Goal: Find specific page/section: Find specific page/section

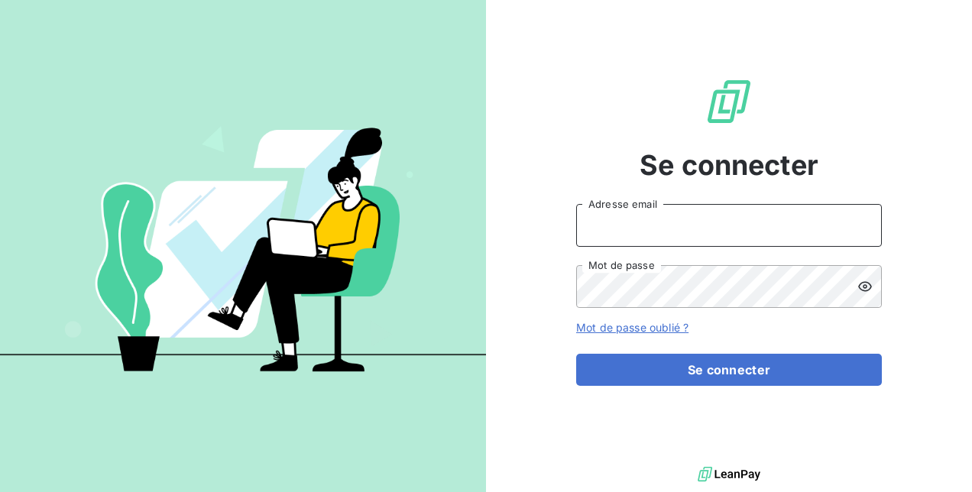
type input "[PERSON_NAME][EMAIL_ADDRESS][DOMAIN_NAME]"
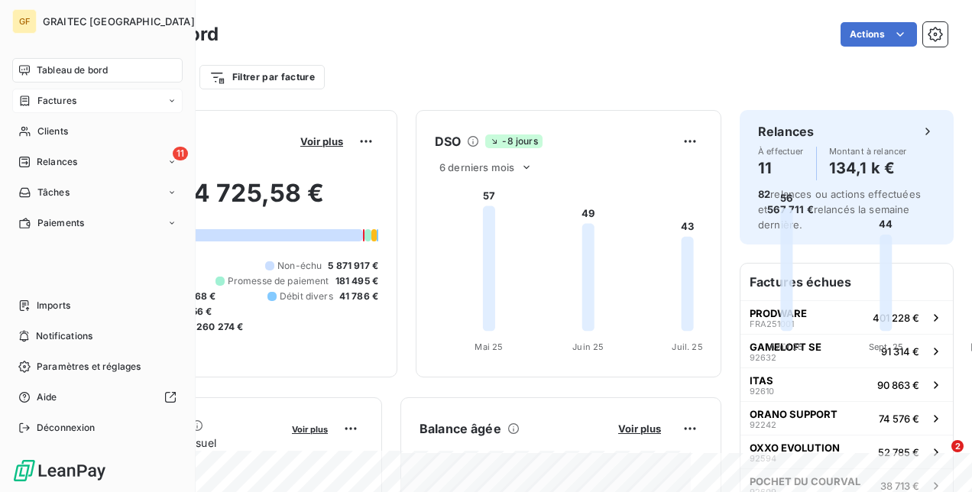
click at [73, 104] on span "Factures" at bounding box center [56, 101] width 39 height 14
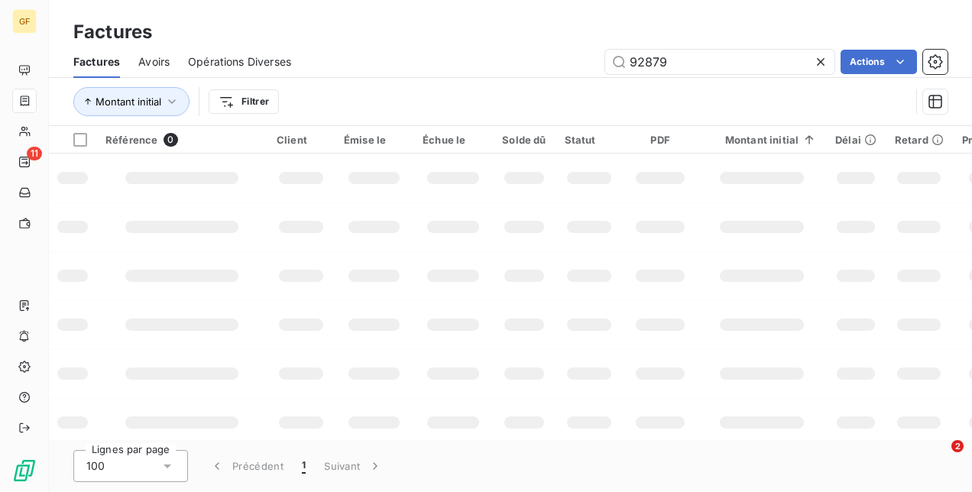
drag, startPoint x: 628, startPoint y: 56, endPoint x: 490, endPoint y: 60, distance: 137.7
click at [490, 60] on div "92879 Actions" at bounding box center [629, 62] width 638 height 24
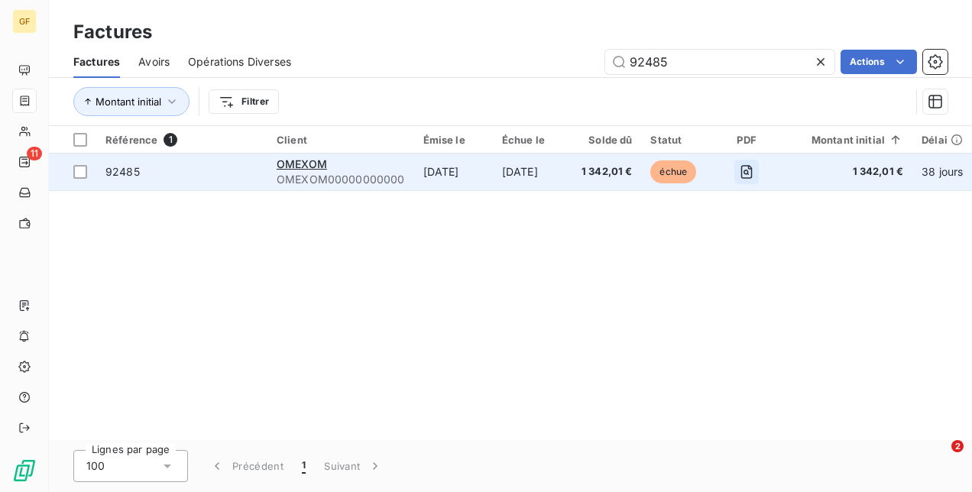
click at [744, 180] on button "button" at bounding box center [747, 172] width 24 height 24
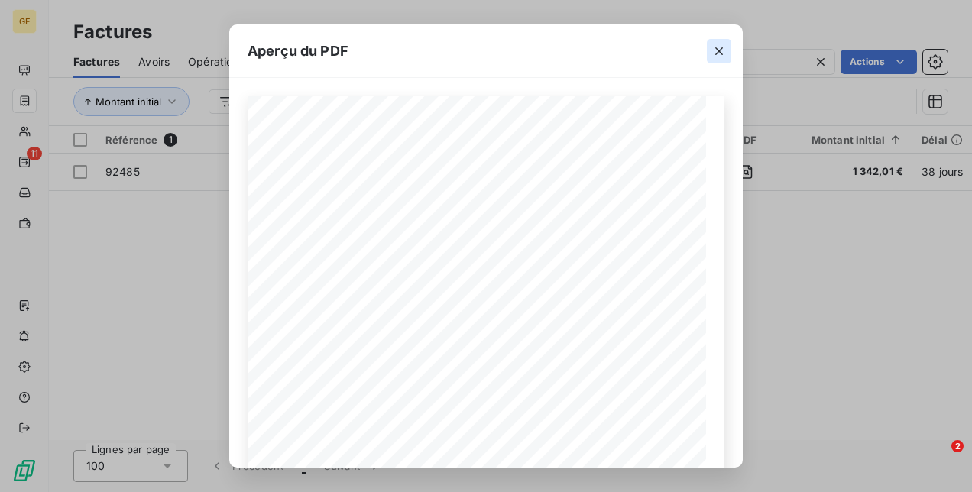
click at [724, 46] on icon "button" at bounding box center [719, 51] width 15 height 15
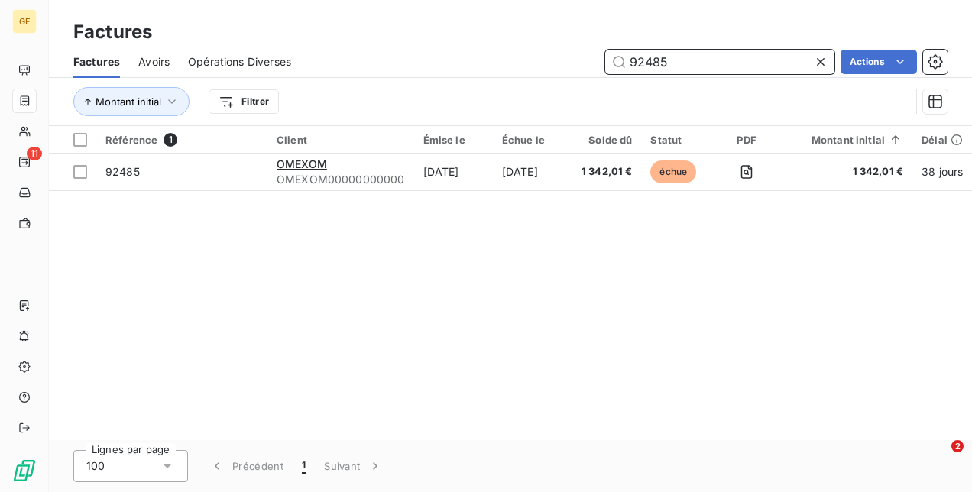
drag, startPoint x: 692, startPoint y: 64, endPoint x: 485, endPoint y: 64, distance: 207.1
click at [485, 64] on div "92485 Actions" at bounding box center [629, 62] width 638 height 24
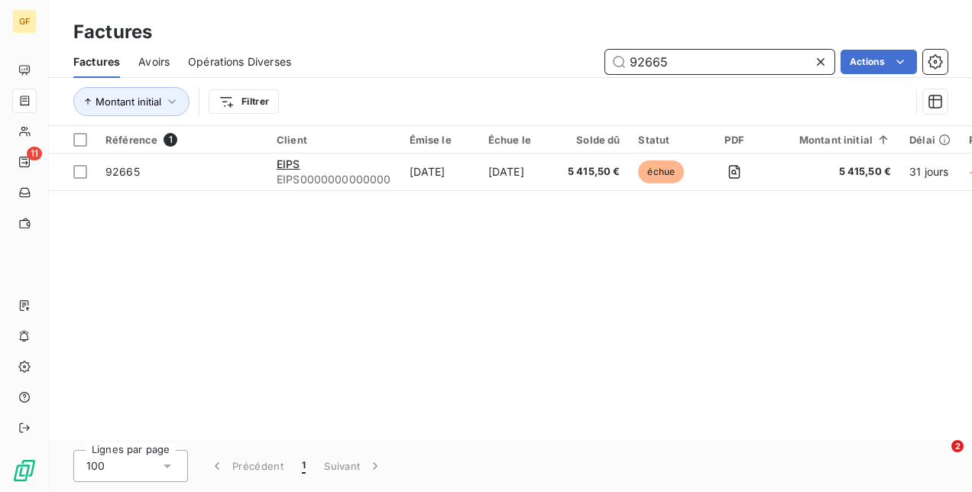
drag, startPoint x: 608, startPoint y: 62, endPoint x: 497, endPoint y: 60, distance: 110.8
click at [498, 61] on div "92665 Actions" at bounding box center [629, 62] width 638 height 24
type input "92518"
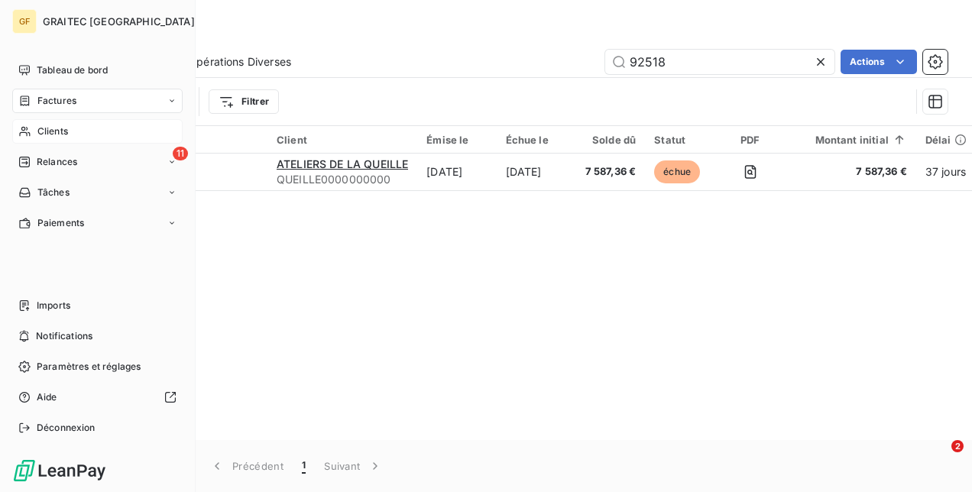
click at [34, 134] on div "Clients" at bounding box center [97, 131] width 170 height 24
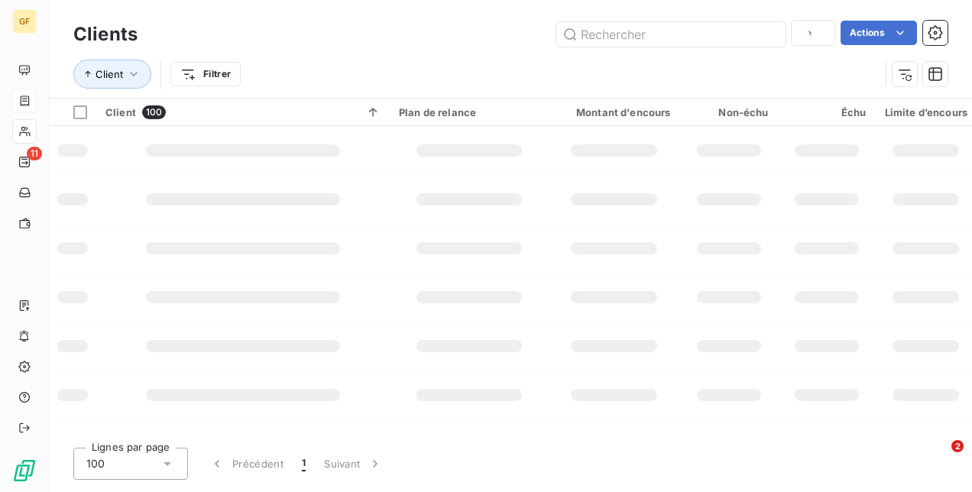
drag, startPoint x: 702, startPoint y: 66, endPoint x: 553, endPoint y: 65, distance: 149.8
click at [553, 65] on div "Client Filtrer" at bounding box center [476, 74] width 806 height 29
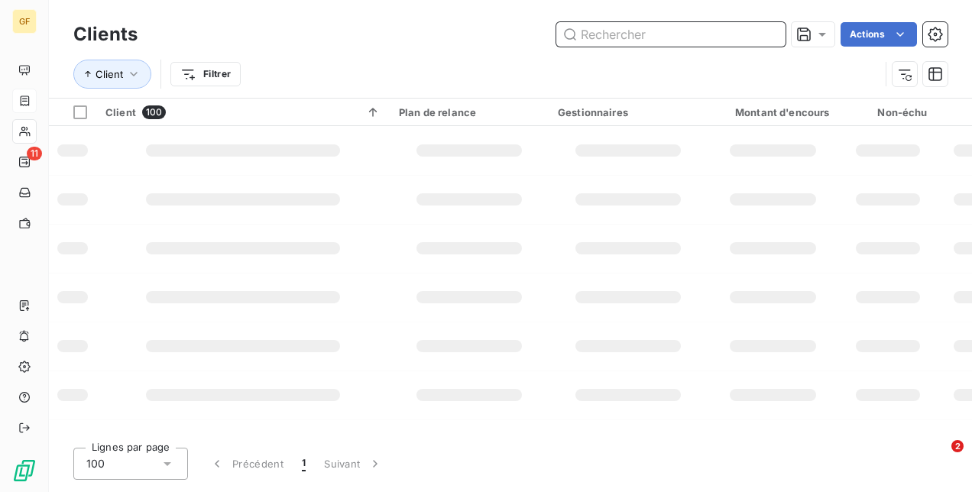
click at [628, 41] on input "text" at bounding box center [670, 34] width 229 height 24
type input "SECA"
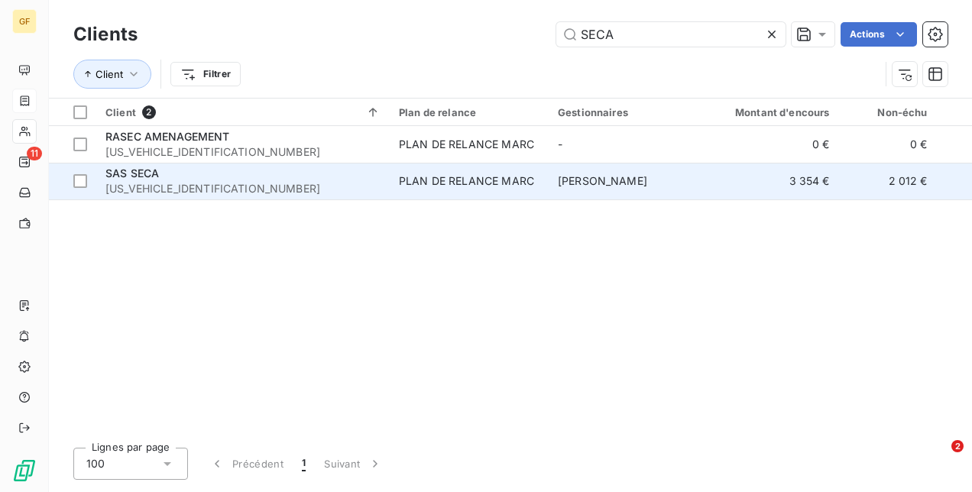
click at [358, 186] on span "[US_VEHICLE_IDENTIFICATION_NUMBER]" at bounding box center [242, 188] width 275 height 15
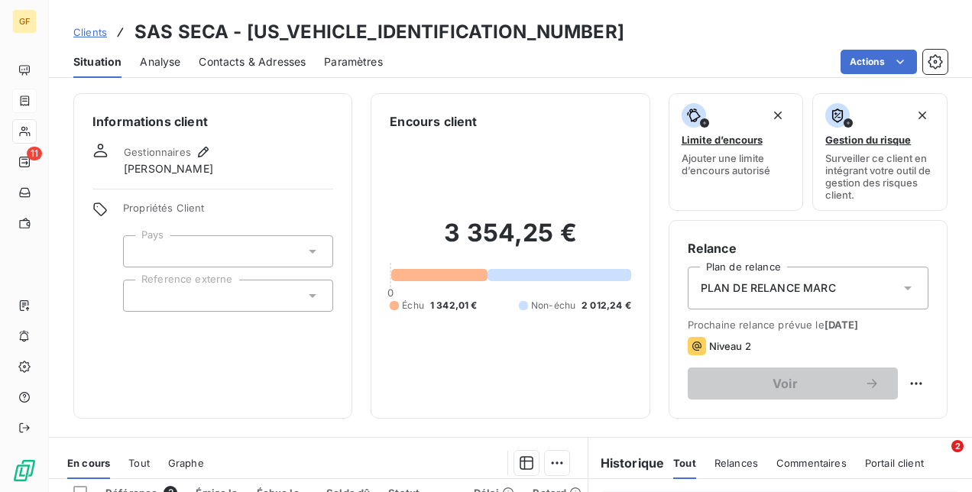
scroll to position [153, 0]
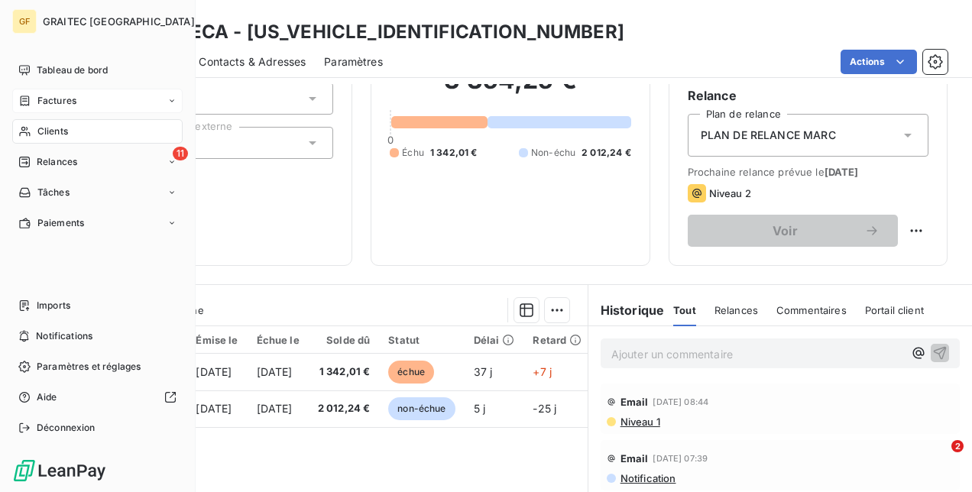
drag, startPoint x: 54, startPoint y: 106, endPoint x: 81, endPoint y: 105, distance: 27.6
click at [54, 105] on span "Factures" at bounding box center [56, 101] width 39 height 14
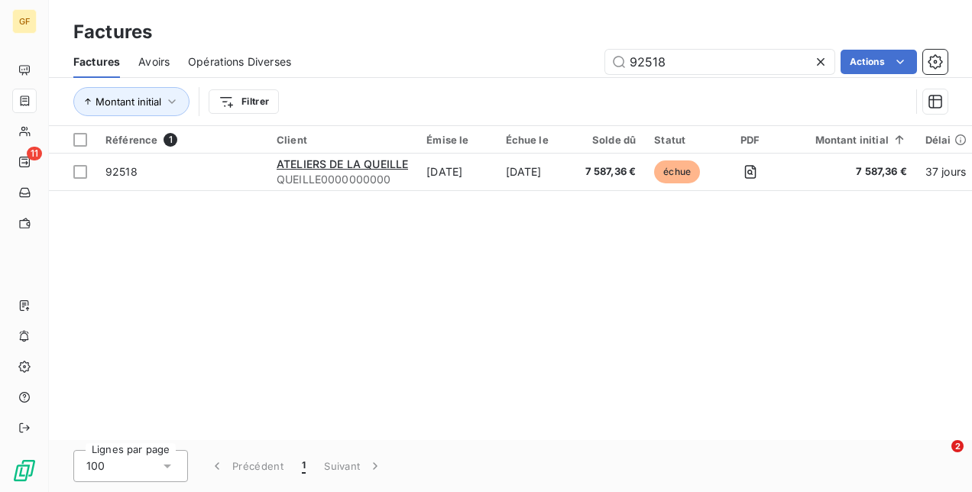
drag, startPoint x: 694, startPoint y: 64, endPoint x: 391, endPoint y: 64, distance: 302.7
click at [405, 64] on div "92518 Actions" at bounding box center [629, 62] width 638 height 24
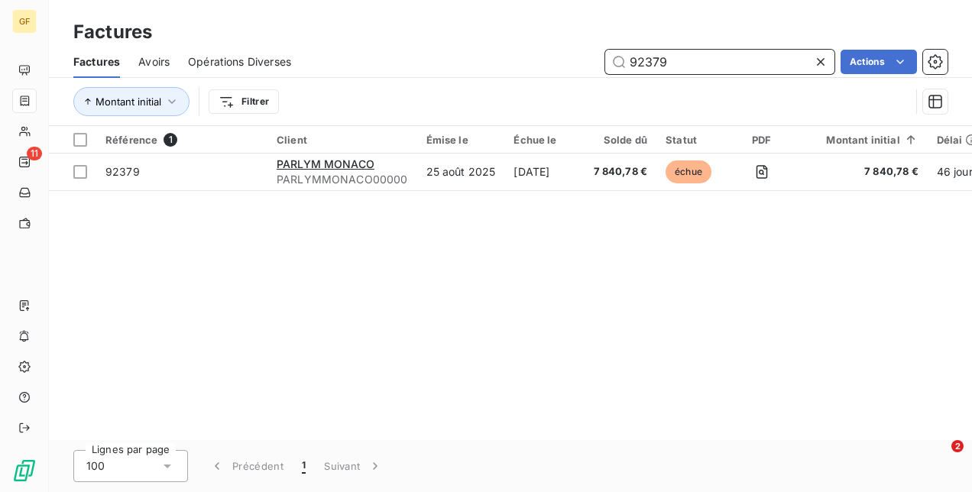
drag, startPoint x: 682, startPoint y: 55, endPoint x: 312, endPoint y: 50, distance: 370.0
click at [327, 50] on div "92379 Actions" at bounding box center [629, 62] width 638 height 24
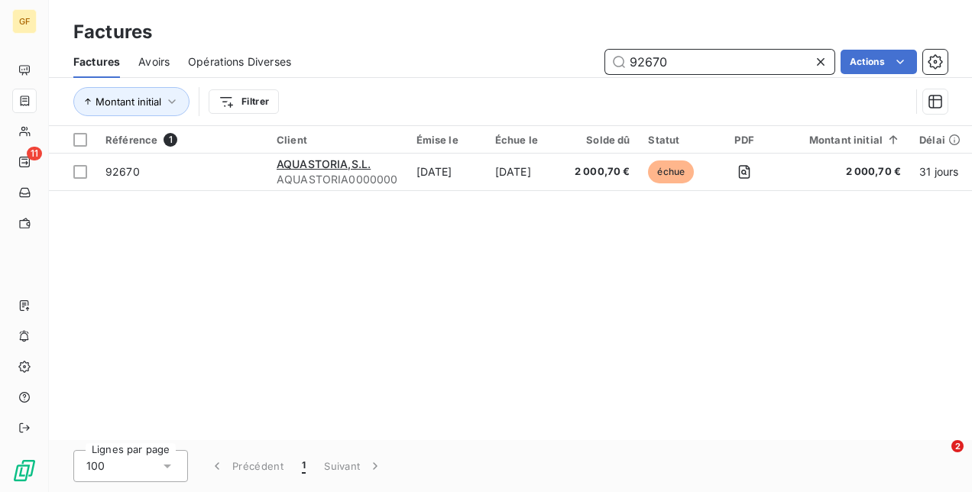
drag, startPoint x: 673, startPoint y: 66, endPoint x: 556, endPoint y: 57, distance: 118.0
click at [556, 57] on div "92670 Actions" at bounding box center [629, 62] width 638 height 24
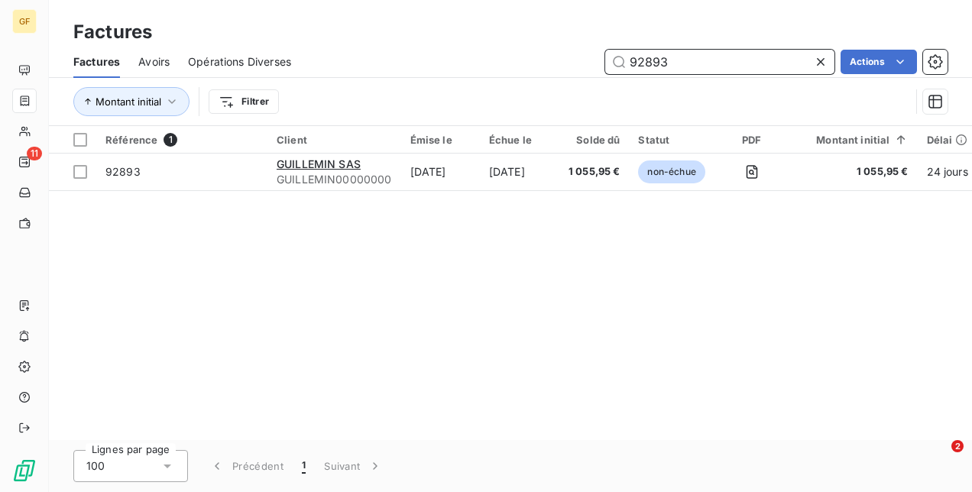
drag, startPoint x: 645, startPoint y: 60, endPoint x: 748, endPoint y: 66, distance: 102.6
click at [748, 66] on input "92893" at bounding box center [719, 62] width 229 height 24
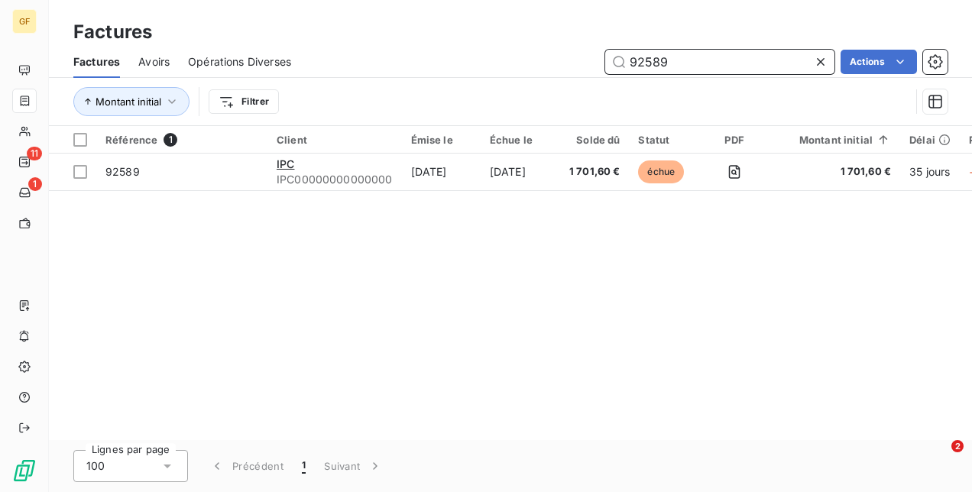
drag, startPoint x: 672, startPoint y: 60, endPoint x: 648, endPoint y: 60, distance: 23.7
click at [648, 60] on input "92589" at bounding box center [719, 62] width 229 height 24
type input "92558"
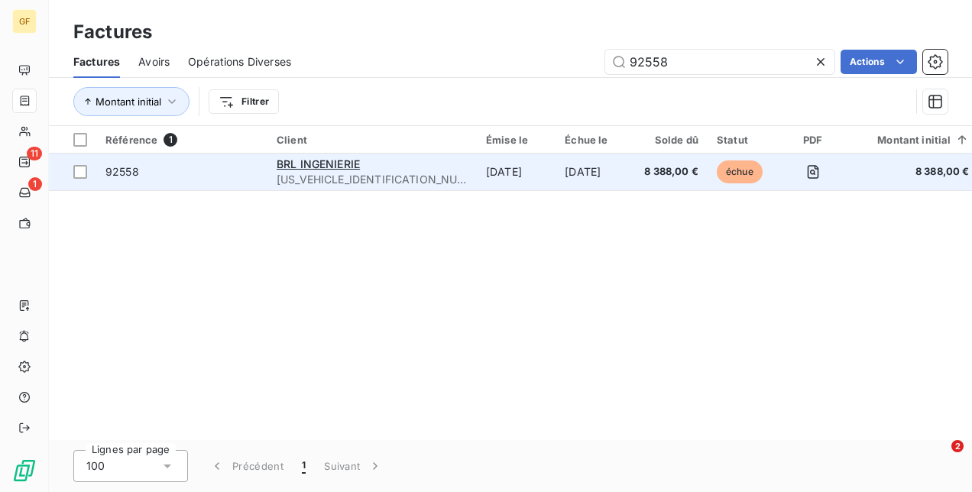
click at [477, 181] on td "[DATE]" at bounding box center [516, 172] width 79 height 37
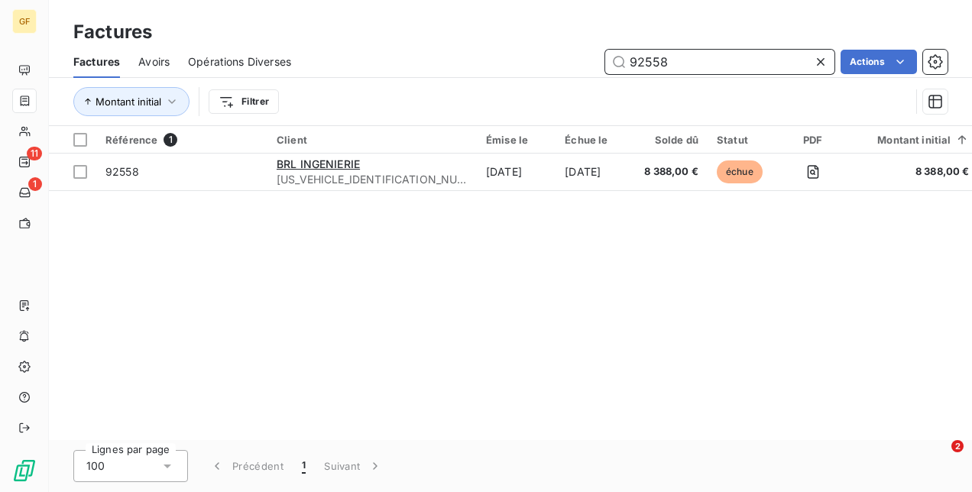
drag, startPoint x: 697, startPoint y: 58, endPoint x: 435, endPoint y: 32, distance: 263.4
click at [437, 32] on div "Factures Factures Avoirs Opérations Diverses 92558 Actions Montant initial Filt…" at bounding box center [510, 63] width 923 height 126
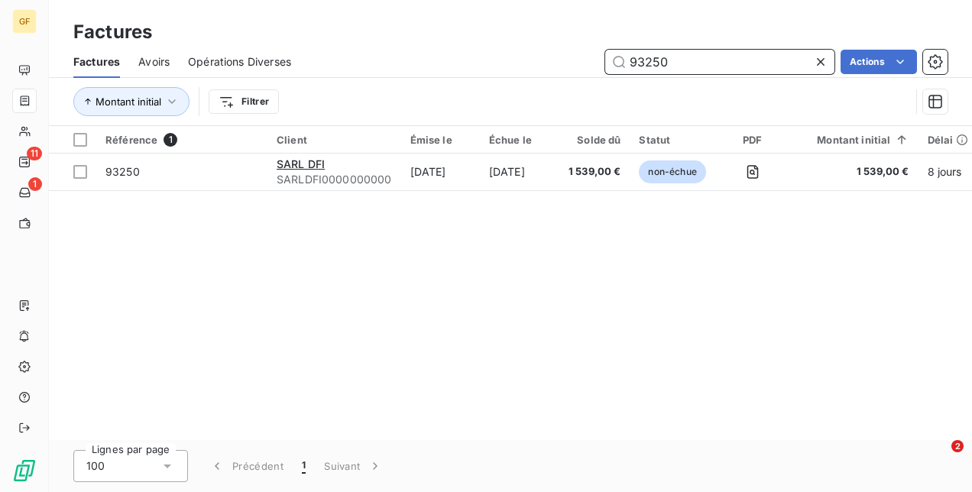
drag, startPoint x: 705, startPoint y: 63, endPoint x: 489, endPoint y: 53, distance: 215.8
click at [489, 53] on div "93250 Actions" at bounding box center [629, 62] width 638 height 24
drag, startPoint x: 645, startPoint y: 61, endPoint x: 710, endPoint y: 67, distance: 65.3
click at [710, 66] on input "92782" at bounding box center [719, 62] width 229 height 24
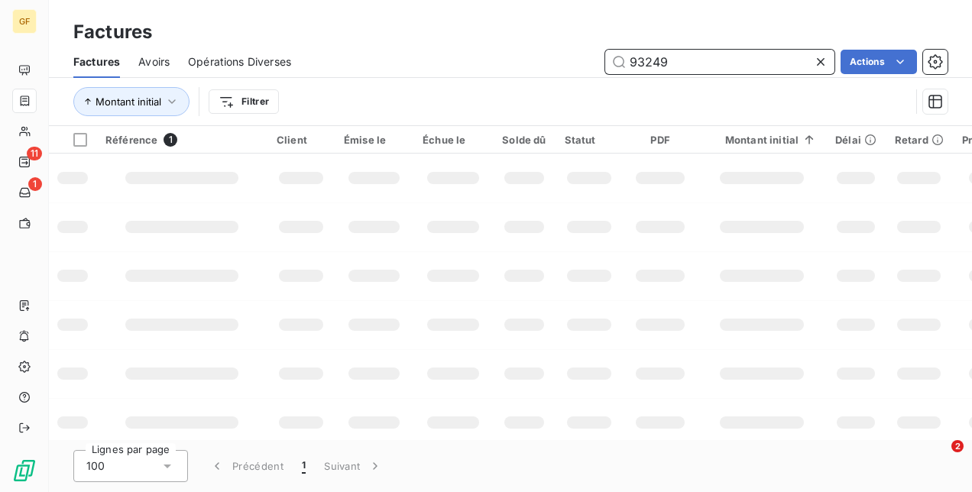
click at [697, 70] on input "93249" at bounding box center [719, 62] width 229 height 24
drag, startPoint x: 682, startPoint y: 58, endPoint x: 316, endPoint y: 50, distance: 366.2
click at [316, 51] on div "93249 Actions" at bounding box center [629, 62] width 638 height 24
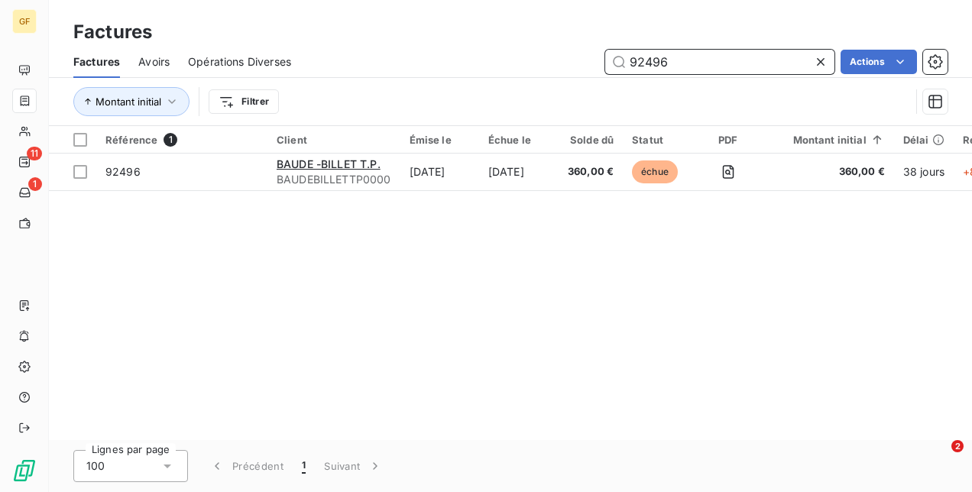
drag, startPoint x: 676, startPoint y: 61, endPoint x: 442, endPoint y: 61, distance: 233.9
click at [442, 61] on div "92496 Actions" at bounding box center [629, 62] width 638 height 24
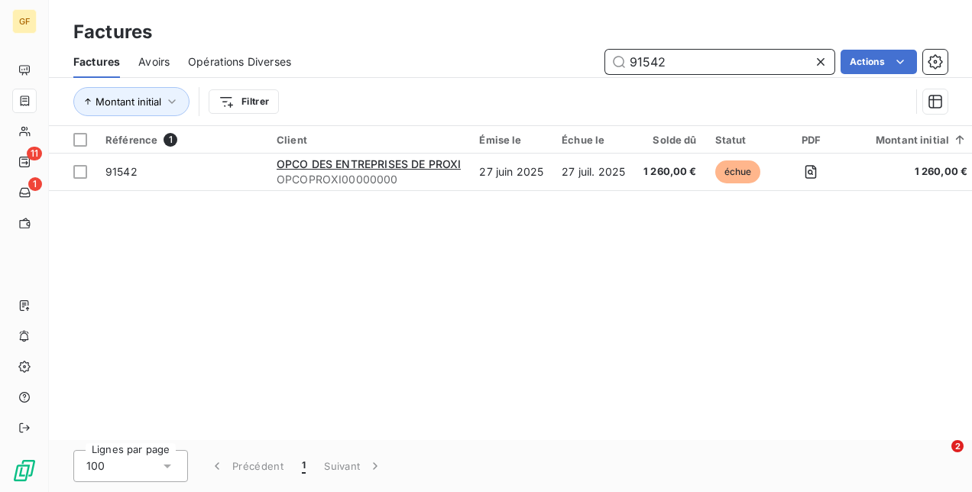
drag, startPoint x: 686, startPoint y: 54, endPoint x: 466, endPoint y: 59, distance: 219.4
click at [471, 59] on div "91542 Actions" at bounding box center [629, 62] width 638 height 24
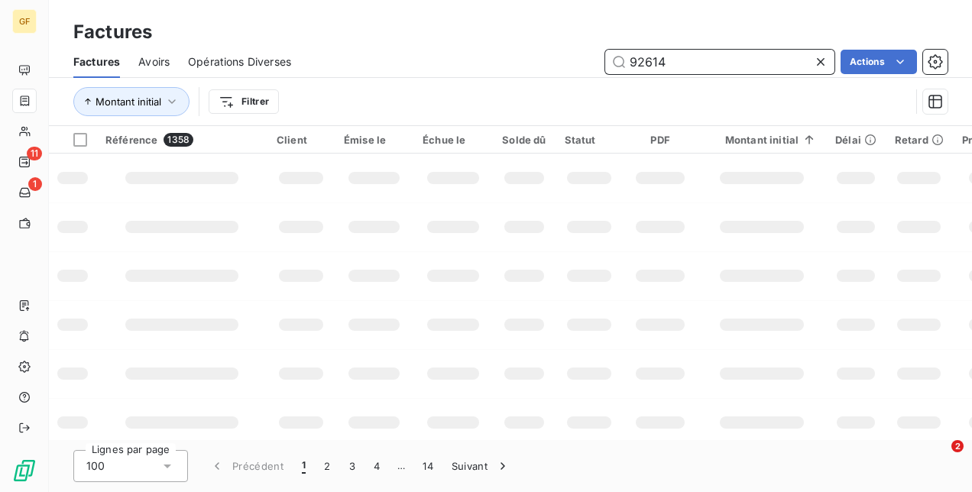
type input "92614"
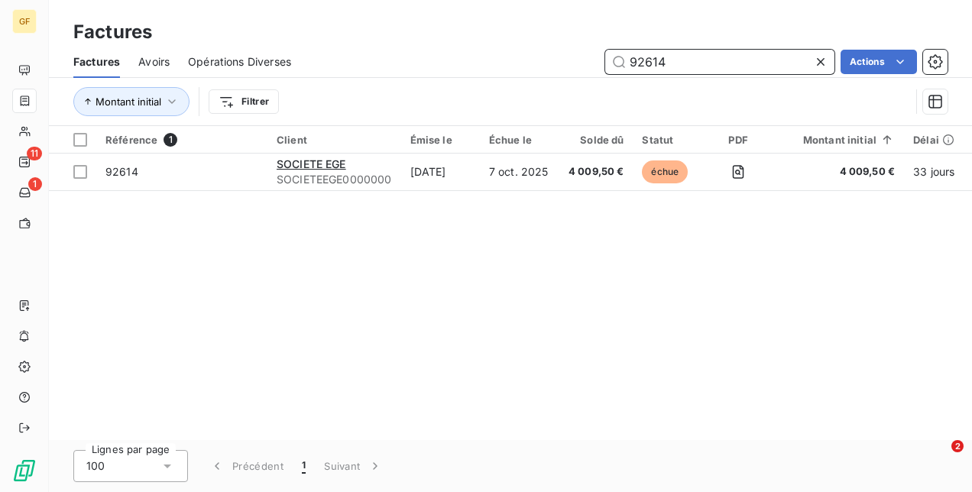
drag, startPoint x: 674, startPoint y: 60, endPoint x: 361, endPoint y: 57, distance: 313.4
click at [362, 59] on div "92614 Actions" at bounding box center [629, 62] width 638 height 24
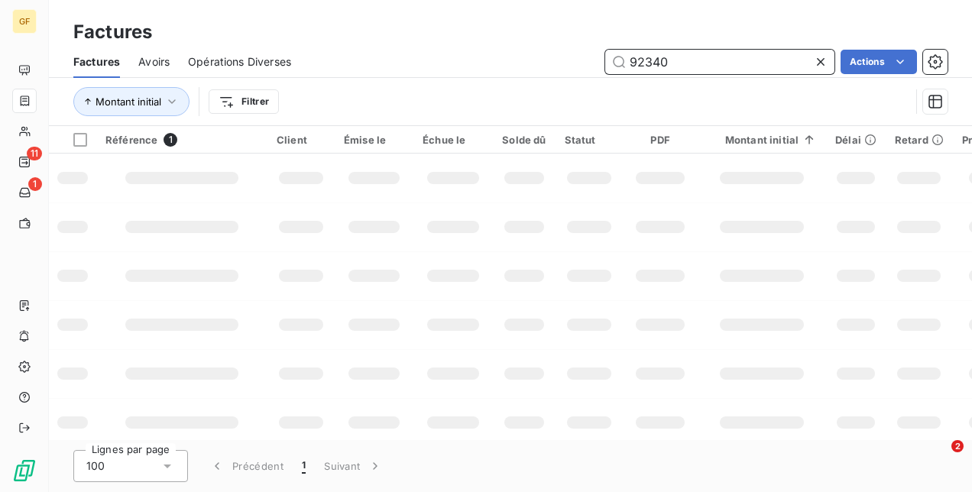
type input "92340"
